Goal: Task Accomplishment & Management: Manage account settings

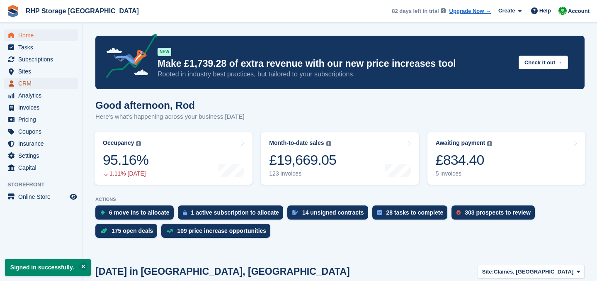
click at [25, 81] on span "CRM" at bounding box center [43, 84] width 50 height 12
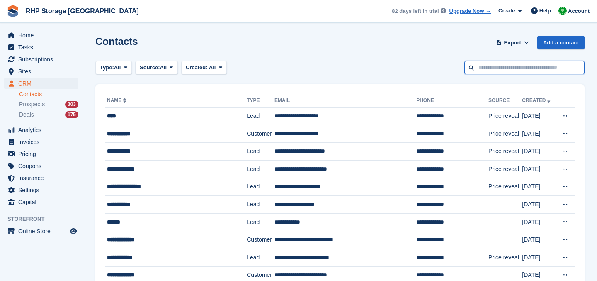
click at [516, 67] on input "text" at bounding box center [525, 68] width 120 height 14
type input "*****"
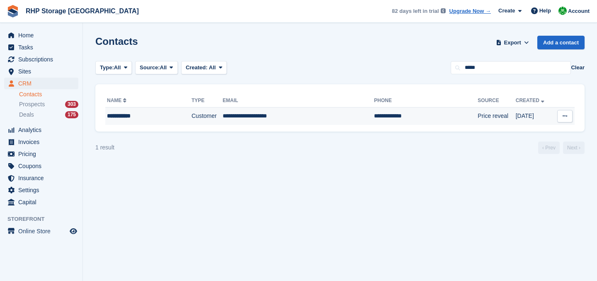
click at [226, 119] on td "**********" at bounding box center [298, 115] width 151 height 17
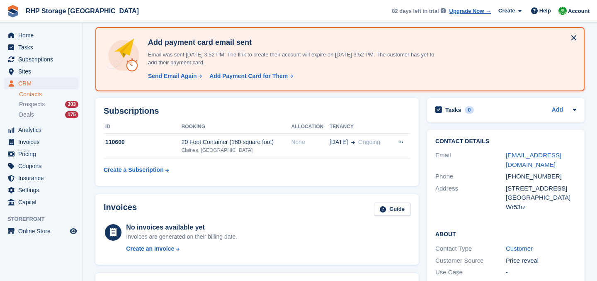
scroll to position [40, 0]
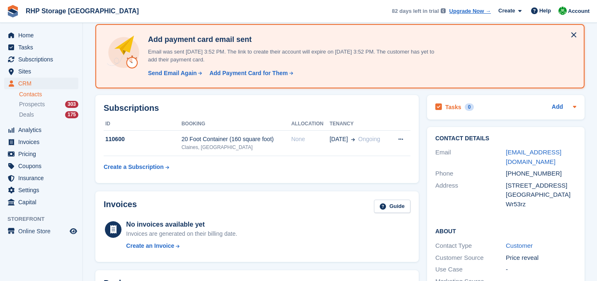
click at [458, 107] on h2 "Tasks" at bounding box center [453, 106] width 16 height 7
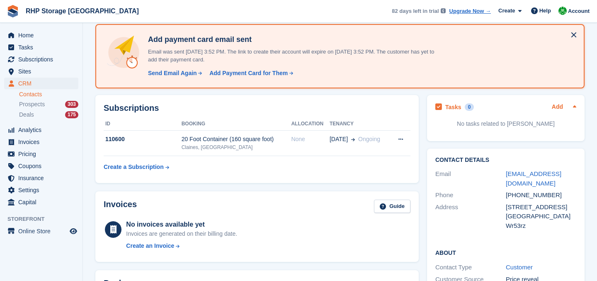
click at [563, 107] on link "Add" at bounding box center [557, 107] width 11 height 10
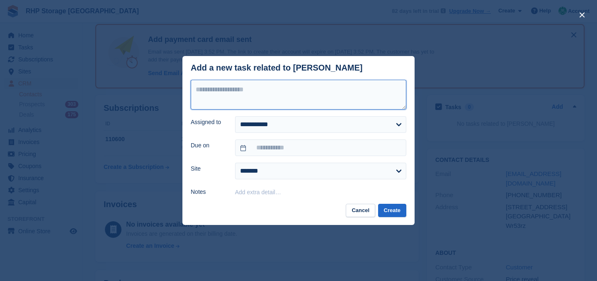
click at [297, 97] on textarea at bounding box center [299, 95] width 216 height 30
type textarea "**********"
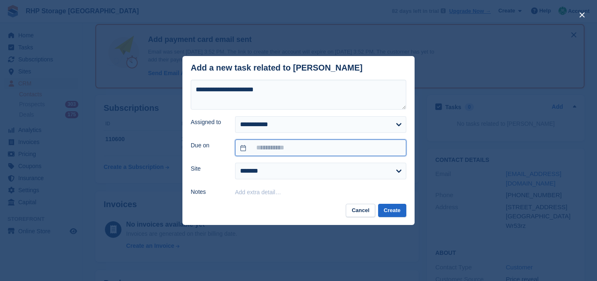
click at [308, 148] on input "text" at bounding box center [320, 147] width 171 height 17
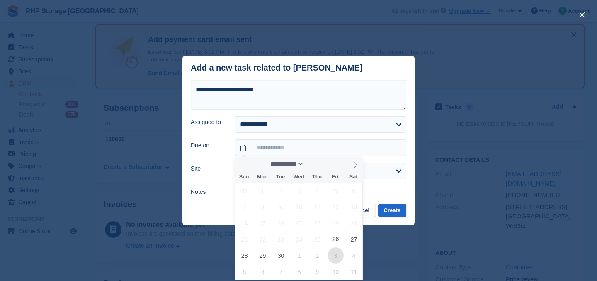
click at [335, 255] on span "3" at bounding box center [336, 255] width 16 height 16
type input "**********"
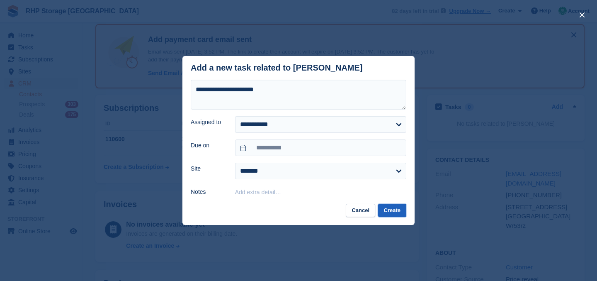
click at [402, 209] on button "Create" at bounding box center [392, 211] width 28 height 14
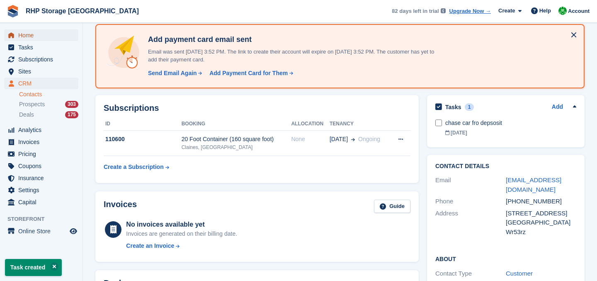
click at [51, 36] on span "Home" at bounding box center [43, 35] width 50 height 12
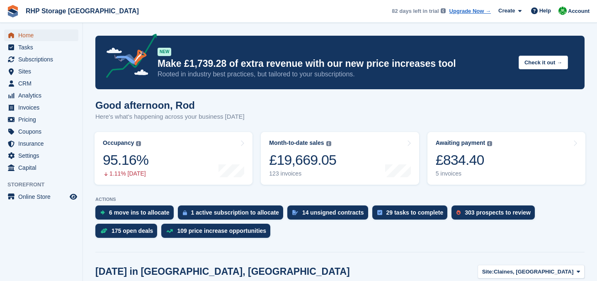
click at [33, 32] on span "Home" at bounding box center [43, 35] width 50 height 12
click at [25, 64] on span "Subscriptions" at bounding box center [43, 60] width 50 height 12
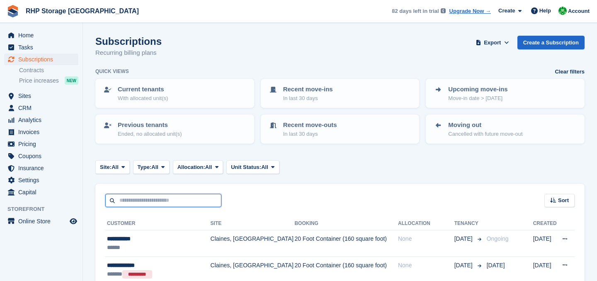
click at [153, 195] on input "text" at bounding box center [163, 201] width 116 height 14
type input "****"
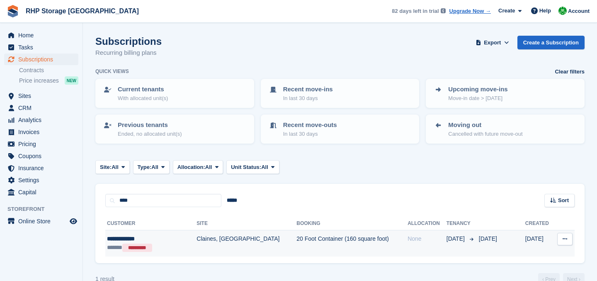
scroll to position [17, 0]
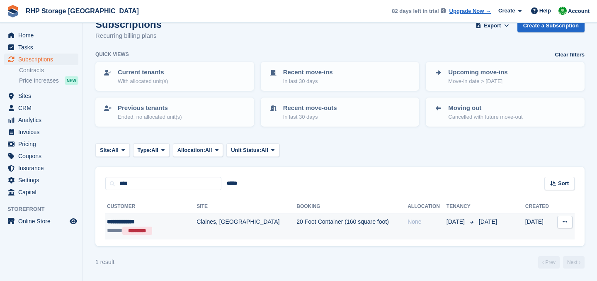
click at [297, 226] on td "20 Foot Container (160 square foot)" at bounding box center [352, 226] width 111 height 26
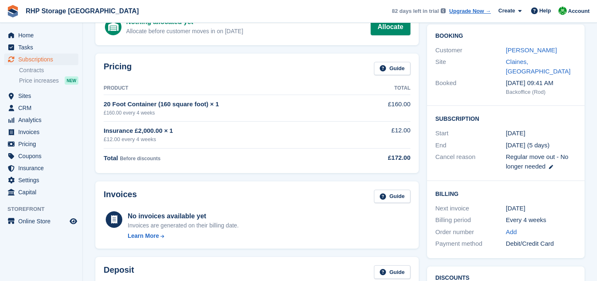
scroll to position [185, 0]
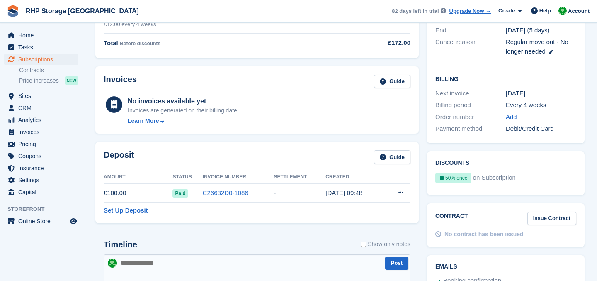
click at [177, 193] on span "Paid" at bounding box center [180, 193] width 15 height 8
click at [400, 193] on icon at bounding box center [401, 192] width 5 height 5
click at [383, 207] on p "Settle deposit" at bounding box center [369, 208] width 72 height 11
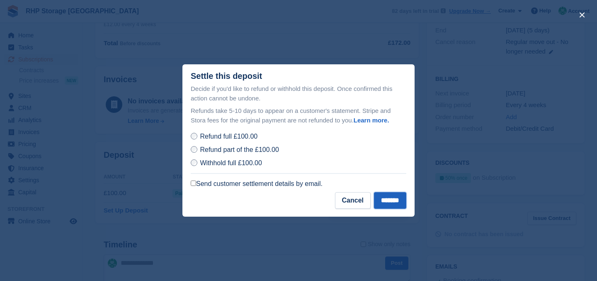
click at [387, 201] on input "*******" at bounding box center [390, 200] width 32 height 17
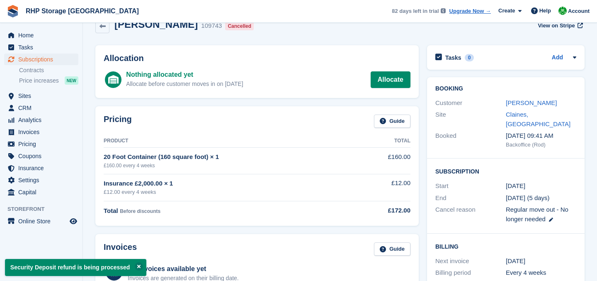
scroll to position [0, 0]
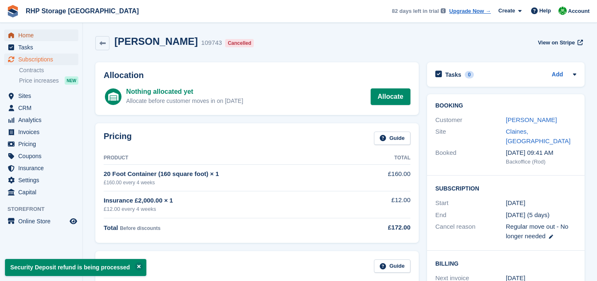
click at [27, 34] on span "Home" at bounding box center [43, 35] width 50 height 12
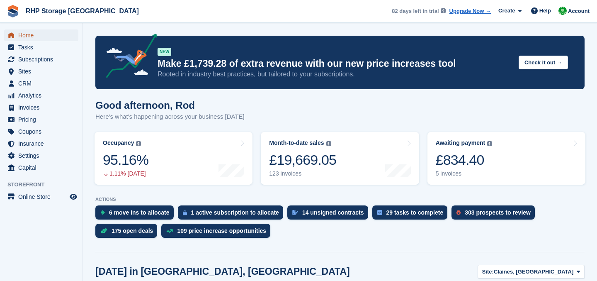
click at [39, 39] on span "Home" at bounding box center [43, 35] width 50 height 12
click at [43, 83] on span "CRM" at bounding box center [43, 84] width 50 height 12
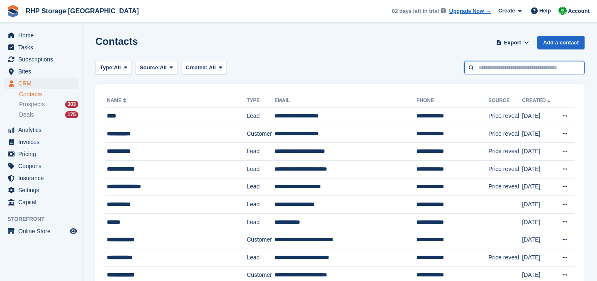
click at [517, 65] on input "text" at bounding box center [525, 68] width 120 height 14
type input "*****"
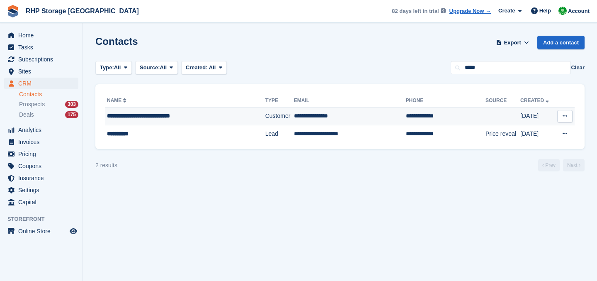
click at [195, 121] on td "**********" at bounding box center [185, 116] width 160 height 18
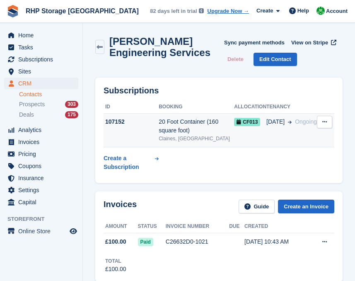
click at [155, 126] on div "107152" at bounding box center [131, 121] width 55 height 9
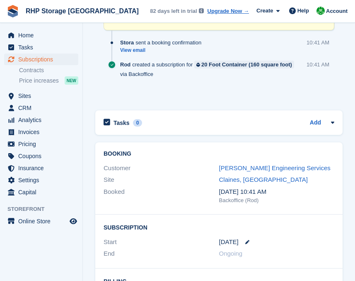
scroll to position [716, 0]
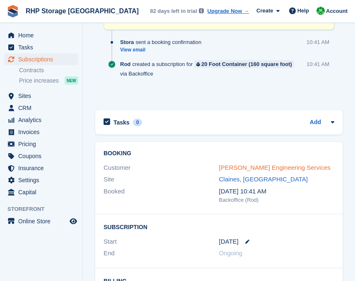
click at [241, 169] on link "[PERSON_NAME] Engineering Services" at bounding box center [275, 167] width 112 height 7
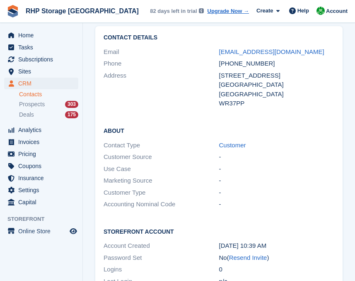
scroll to position [707, 0]
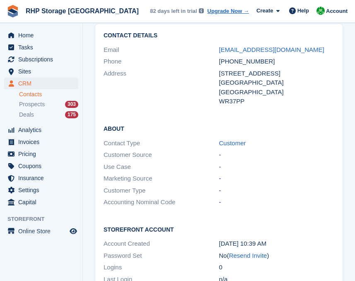
click at [258, 65] on div "+447836648914" at bounding box center [277, 62] width 116 height 10
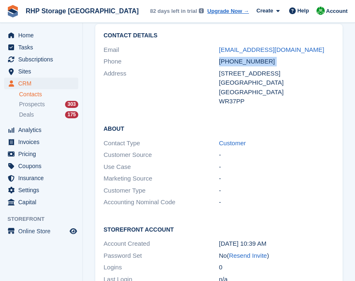
click at [258, 65] on div "+447836648914" at bounding box center [277, 62] width 116 height 10
drag, startPoint x: 279, startPoint y: 49, endPoint x: 217, endPoint y: 49, distance: 62.6
click at [217, 49] on div "Email roycrowe@aol.com" at bounding box center [219, 50] width 231 height 12
copy div "roycrowe@aol.com"
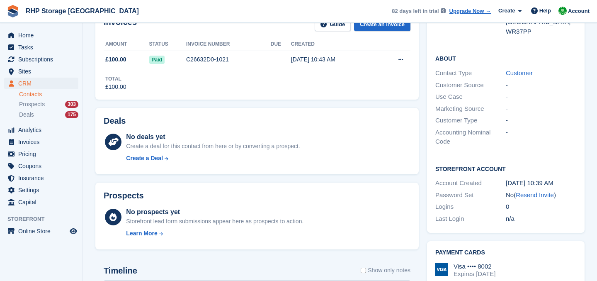
scroll to position [0, 0]
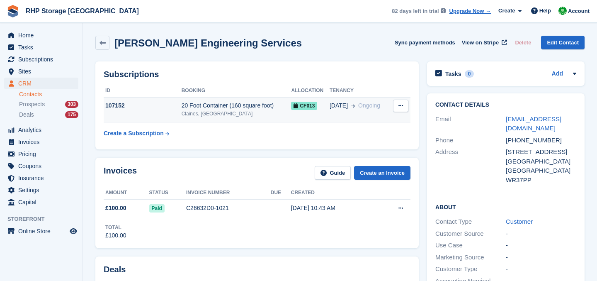
click at [192, 103] on div "20 Foot Container (160 square foot)" at bounding box center [237, 105] width 110 height 9
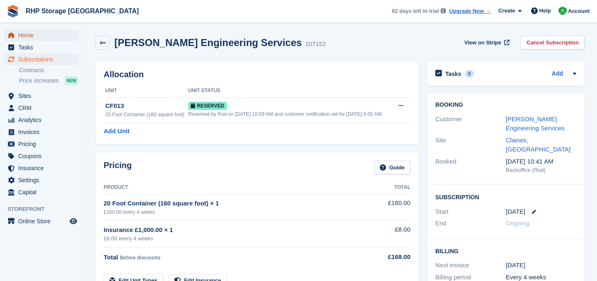
click at [19, 34] on span "Home" at bounding box center [43, 35] width 50 height 12
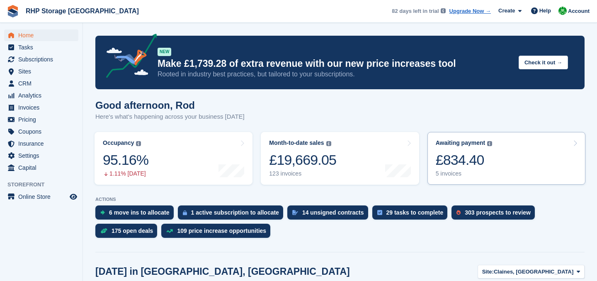
click at [434, 149] on link "Awaiting payment The total outstanding balance on all open invoices. £834.40 5 …" at bounding box center [507, 158] width 158 height 53
